Goal: Navigation & Orientation: Find specific page/section

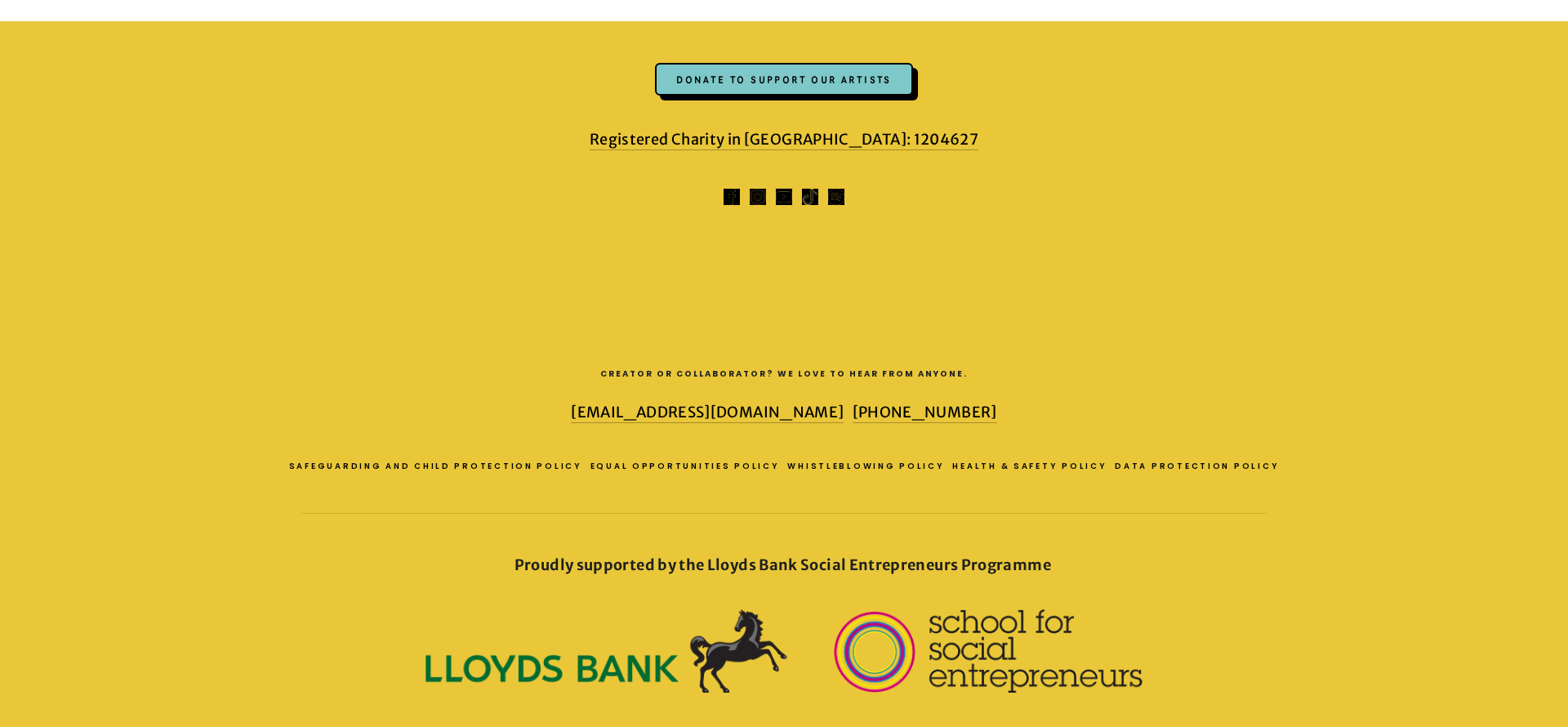
scroll to position [4906, 0]
